Goal: Task Accomplishment & Management: Manage account settings

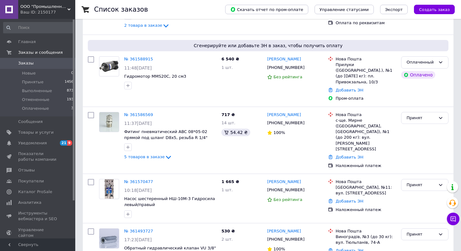
scroll to position [93, 0]
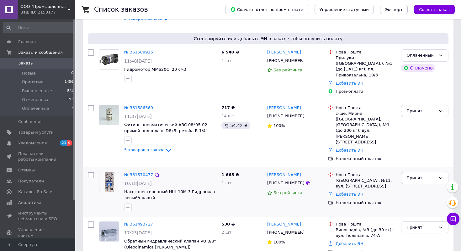
click at [355, 191] on link "Добавить ЭН" at bounding box center [350, 193] width 28 height 5
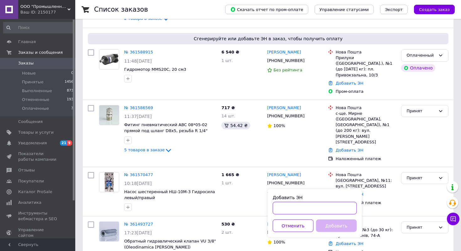
click at [343, 203] on input "Добавить ЭН" at bounding box center [315, 208] width 84 height 13
paste input "20451247208340"
type input "20451247208340"
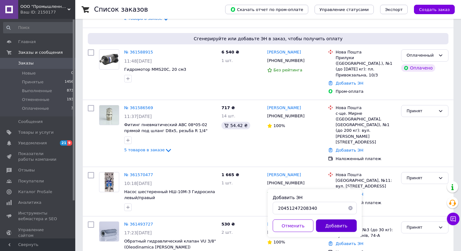
click at [327, 223] on button "Добавить" at bounding box center [336, 225] width 41 height 13
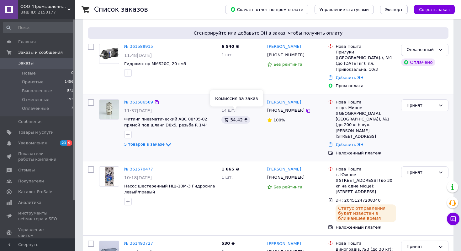
scroll to position [115, 0]
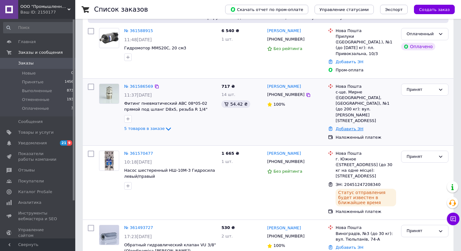
click at [353, 126] on link "Добавить ЭН" at bounding box center [350, 128] width 28 height 5
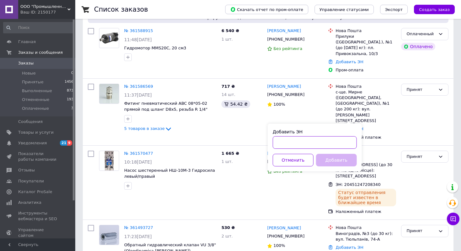
click at [333, 145] on input "Добавить ЭН" at bounding box center [315, 142] width 84 height 13
paste input "20451247171333"
type input "20451247171333"
click at [333, 160] on button "Добавить" at bounding box center [336, 160] width 41 height 13
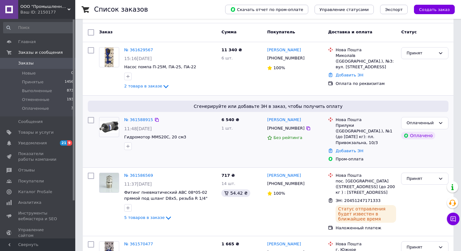
scroll to position [33, 0]
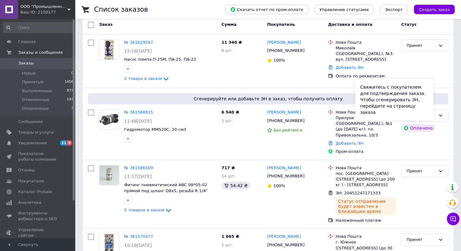
click at [419, 116] on div "Свяжитесь с покупателем для подтверждения заказа. Чтобы сгенерировать ЭН, перей…" at bounding box center [395, 99] width 78 height 41
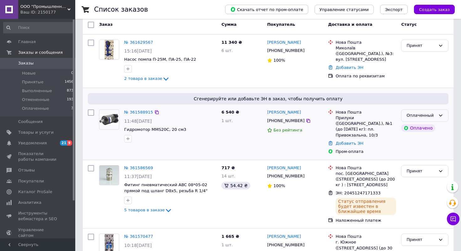
click at [438, 111] on div "Оплаченный" at bounding box center [425, 115] width 47 height 12
click at [423, 129] on li "Принят" at bounding box center [425, 129] width 47 height 12
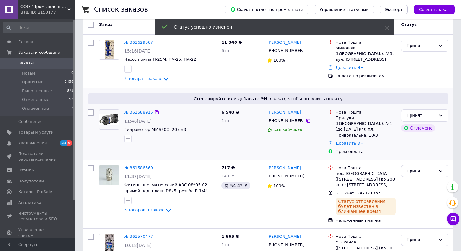
click at [347, 141] on link "Добавить ЭН" at bounding box center [350, 143] width 28 height 5
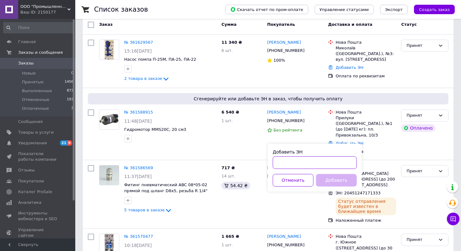
click at [312, 163] on input "Добавить ЭН" at bounding box center [315, 162] width 84 height 13
paste input "20451247154751"
type input "20451247154751"
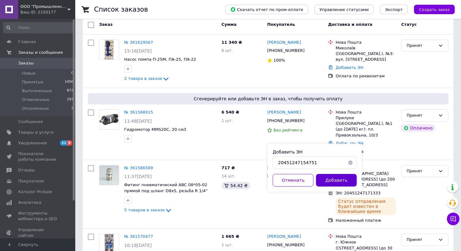
click at [334, 182] on button "Добавить" at bounding box center [336, 180] width 41 height 13
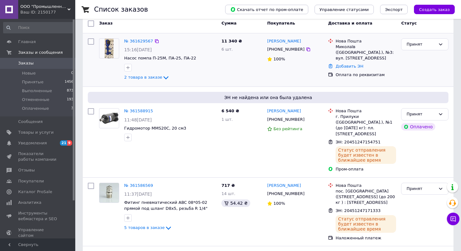
scroll to position [0, 0]
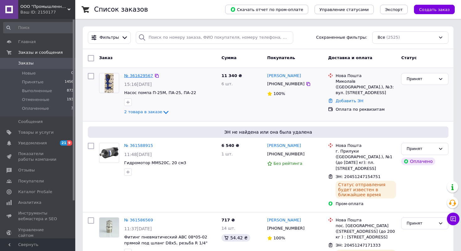
click at [128, 77] on link "№ 361629567" at bounding box center [138, 75] width 29 height 5
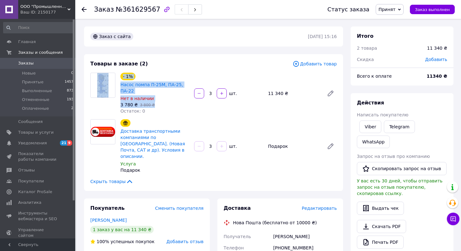
drag, startPoint x: 165, startPoint y: 102, endPoint x: 116, endPoint y: 102, distance: 49.3
click at [116, 102] on div "- 1% Насос помпа П-25М, ПА-25, ПА-22 Нет в наличии 3 780 ₴   3 800 ₴ Остаток: 0…" at bounding box center [214, 93] width 252 height 41
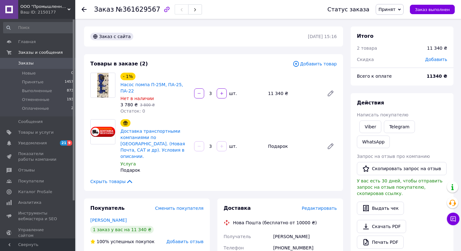
click at [178, 102] on div "3 780 ₴   3 800 ₴" at bounding box center [155, 104] width 69 height 6
drag, startPoint x: 162, startPoint y: 104, endPoint x: 123, endPoint y: 104, distance: 38.3
click at [123, 104] on div "3 780 ₴   3 800 ₴" at bounding box center [155, 104] width 69 height 6
click at [173, 108] on div "Остаток: 0" at bounding box center [155, 111] width 69 height 6
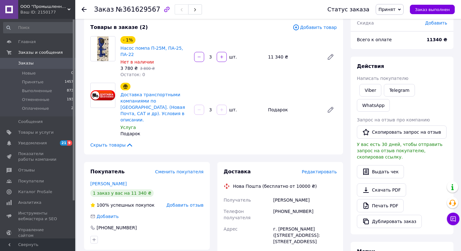
scroll to position [40, 0]
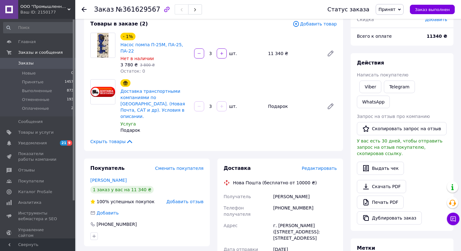
drag, startPoint x: 319, startPoint y: 188, endPoint x: 264, endPoint y: 188, distance: 54.6
click at [264, 191] on div "Получатель [PERSON_NAME] Телефон получателя [PHONE_NUMBER] Адрес г. [PERSON_NAM…" at bounding box center [281, 237] width 116 height 93
click at [270, 191] on div "Получатель" at bounding box center [248, 196] width 50 height 11
drag, startPoint x: 272, startPoint y: 188, endPoint x: 323, endPoint y: 189, distance: 51.2
click at [323, 191] on div "Получатель [PERSON_NAME] Телефон получателя [PHONE_NUMBER] Адрес г. [PERSON_NAM…" at bounding box center [281, 237] width 116 height 93
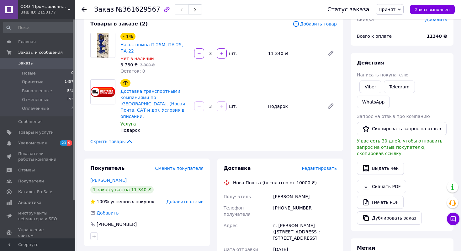
click at [320, 191] on div "[PERSON_NAME]" at bounding box center [305, 196] width 66 height 11
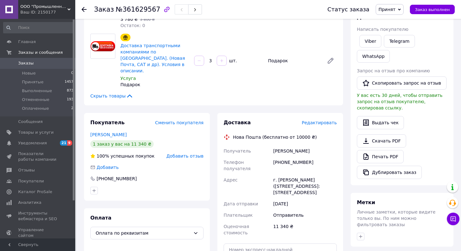
scroll to position [90, 0]
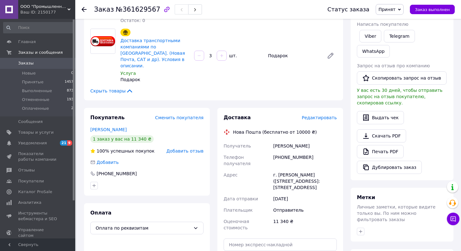
drag, startPoint x: 271, startPoint y: 139, endPoint x: 302, endPoint y: 180, distance: 51.0
click at [302, 180] on div "Получатель [PERSON_NAME] Телефон получателя [PHONE_NUMBER] Адрес г. [PERSON_NAM…" at bounding box center [281, 186] width 116 height 93
copy div "Получатель [PERSON_NAME] Телефон получателя [PHONE_NUMBER] Адрес г. [PERSON_NAM…"
click at [307, 151] on div "[PHONE_NUMBER]" at bounding box center [305, 160] width 66 height 18
drag, startPoint x: 311, startPoint y: 149, endPoint x: 272, endPoint y: 148, distance: 38.6
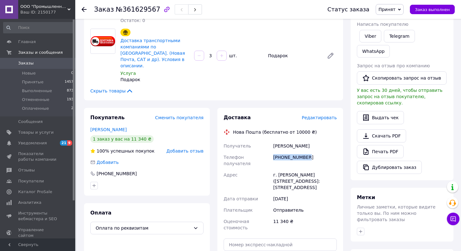
click at [272, 151] on div "[PHONE_NUMBER]" at bounding box center [305, 160] width 66 height 18
copy div "[PHONE_NUMBER]"
